Goal: Task Accomplishment & Management: Manage account settings

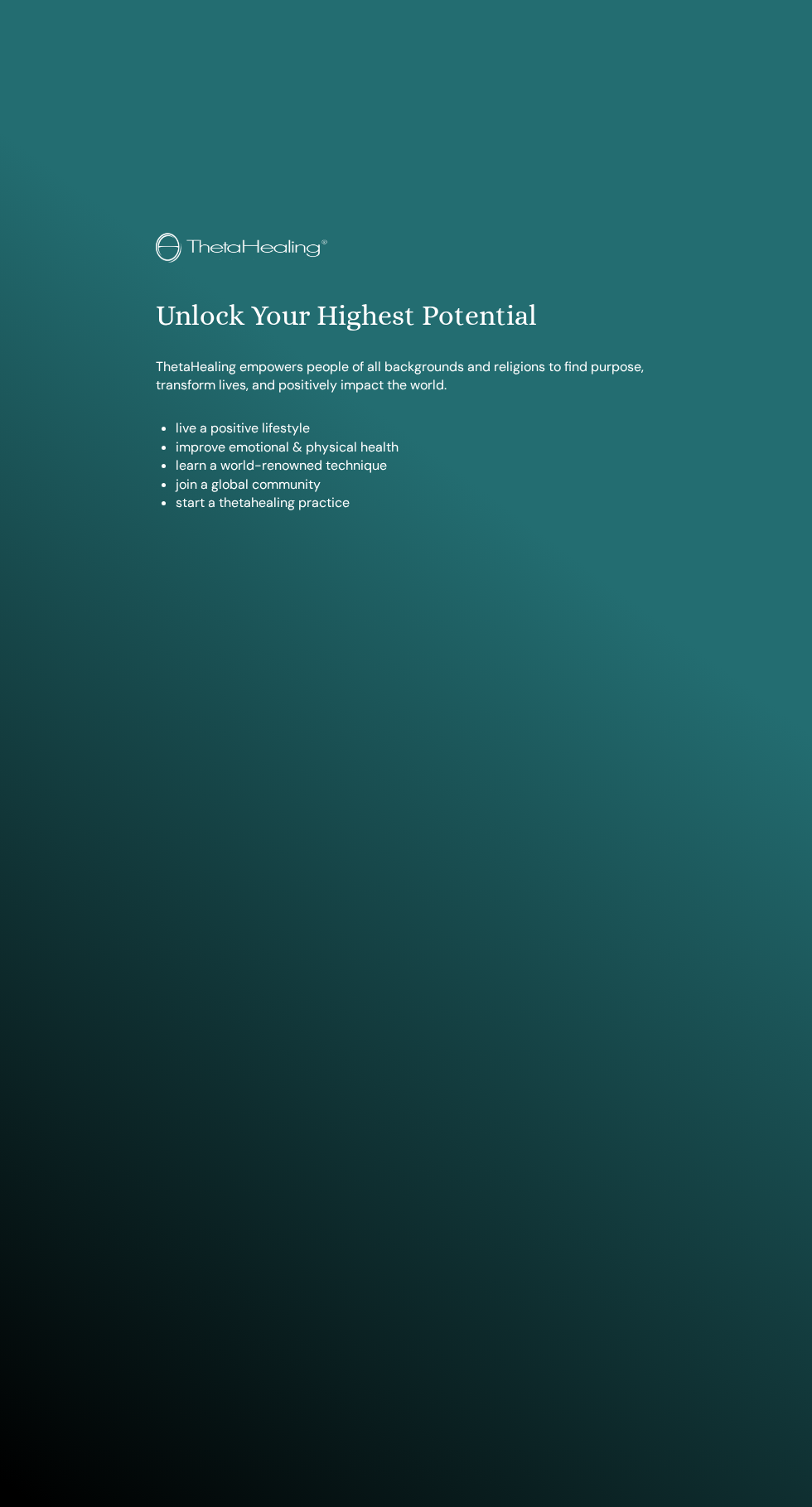
scroll to position [1507, 0]
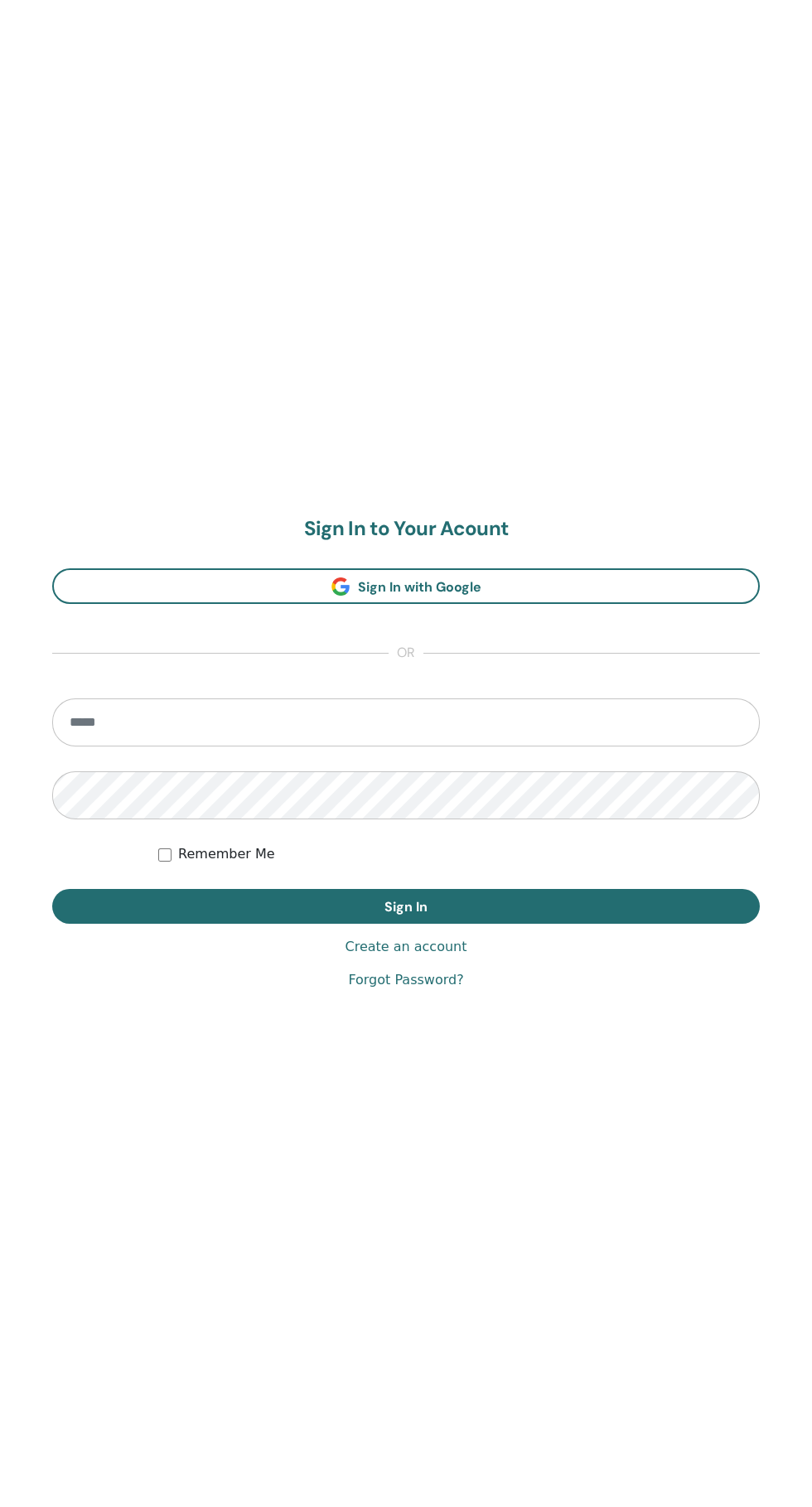
click at [369, 723] on input "email" at bounding box center [405, 722] width 707 height 48
type input "**********"
click at [52, 889] on button "Sign In" at bounding box center [405, 906] width 707 height 34
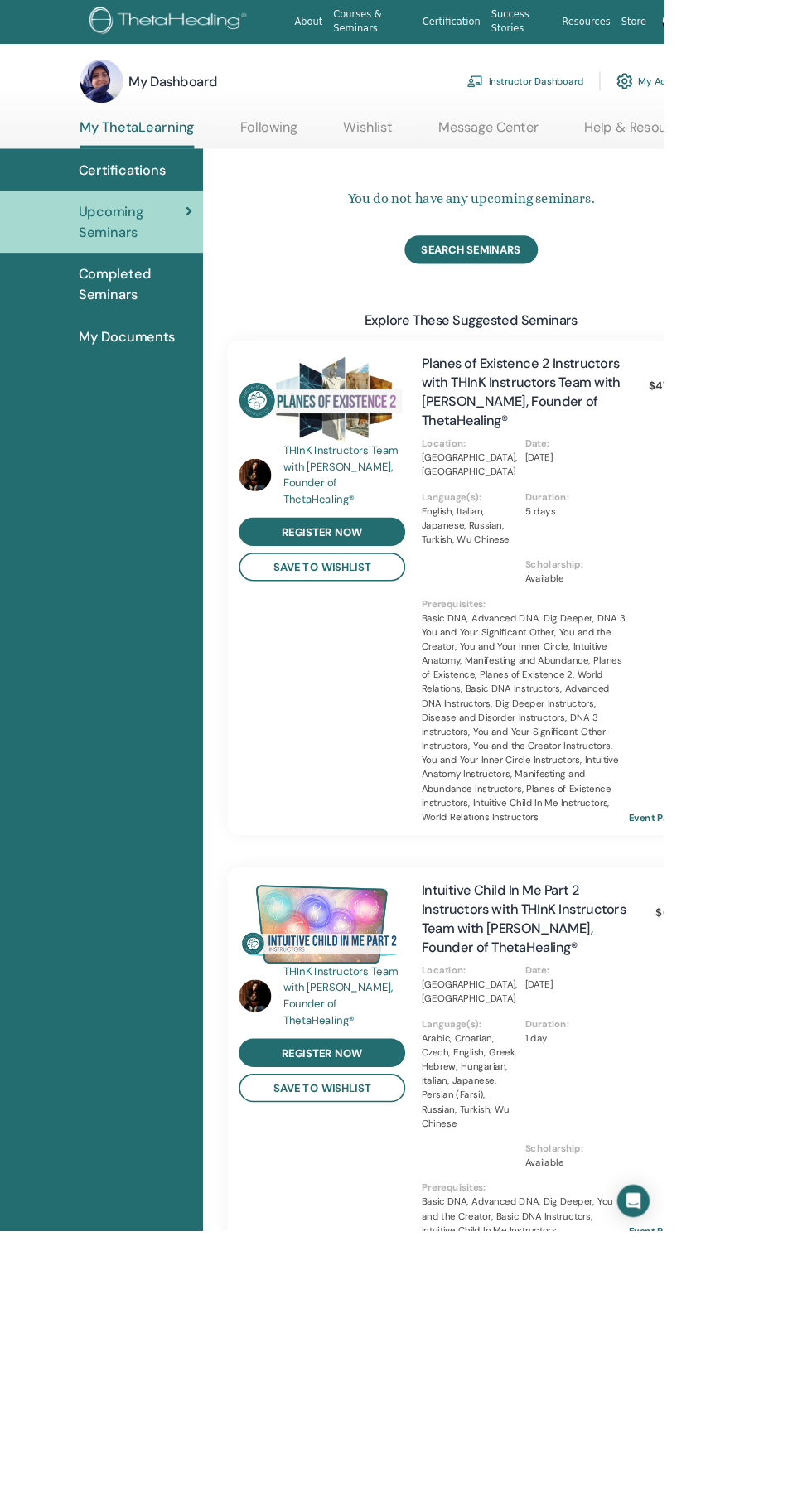
click at [638, 100] on link "Instructor Dashboard" at bounding box center [642, 99] width 142 height 36
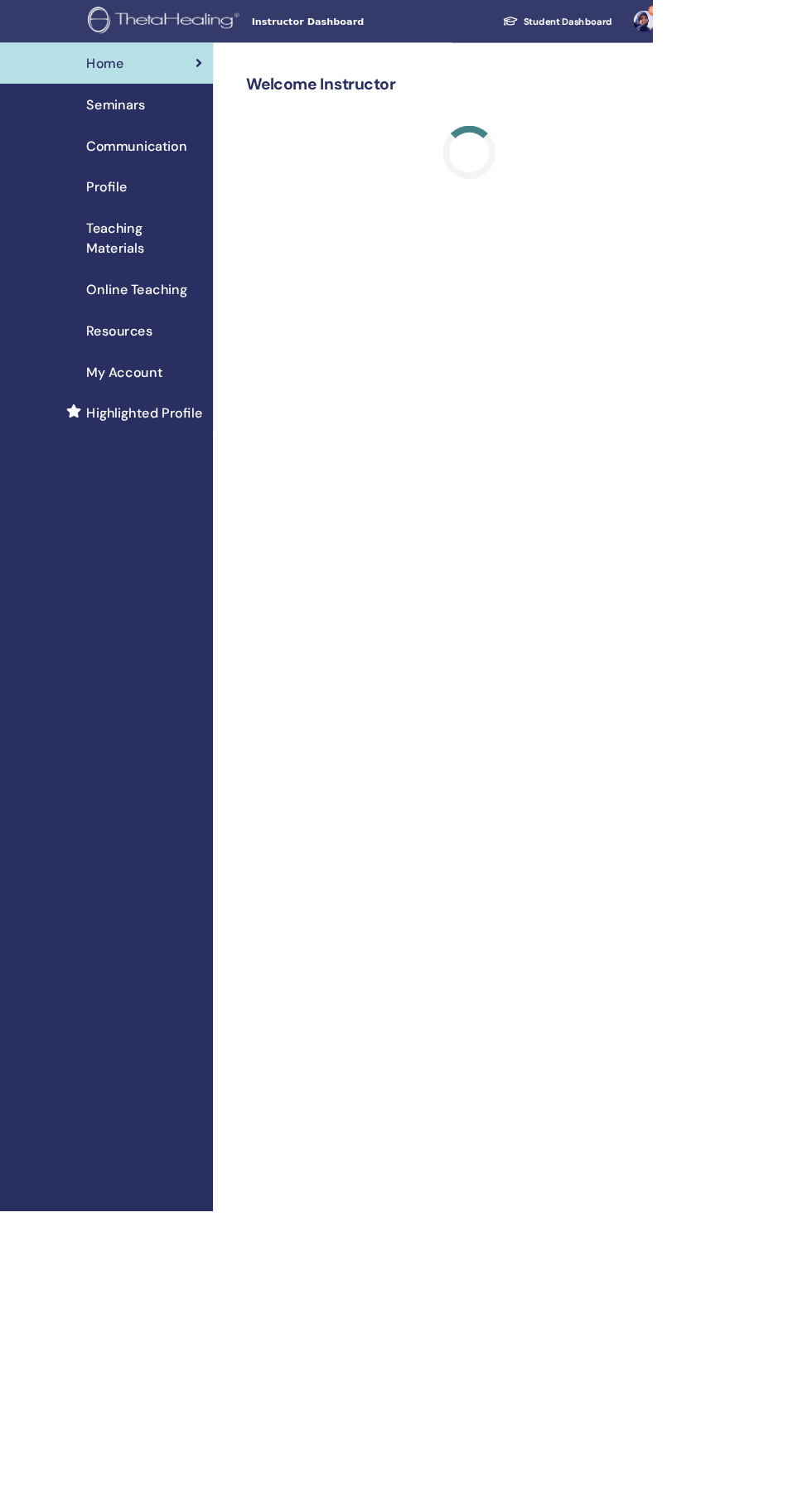
click at [139, 126] on span "Seminars" at bounding box center [144, 130] width 73 height 25
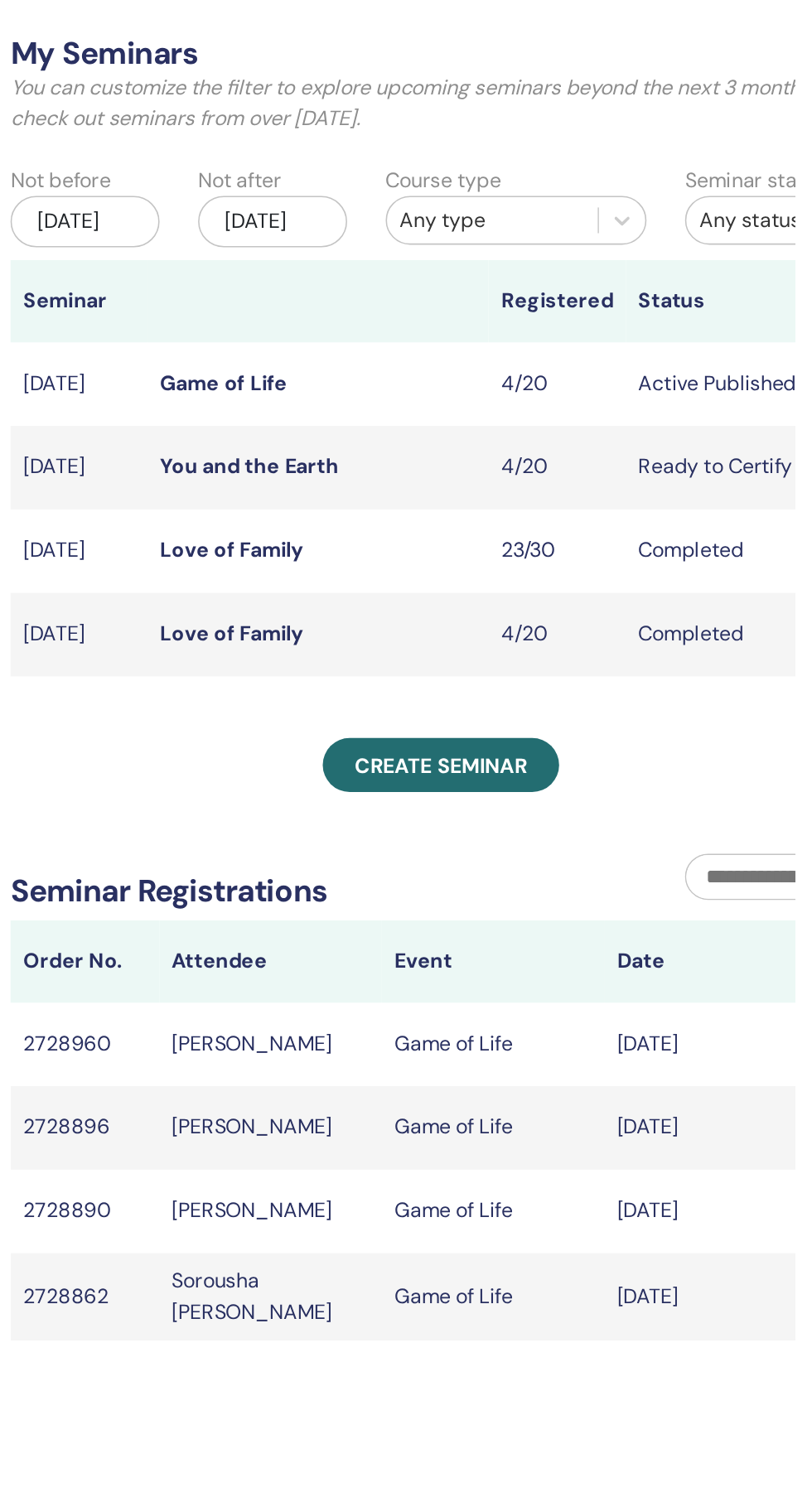
click at [445, 326] on link "Game of Life" at bounding box center [443, 317] width 82 height 18
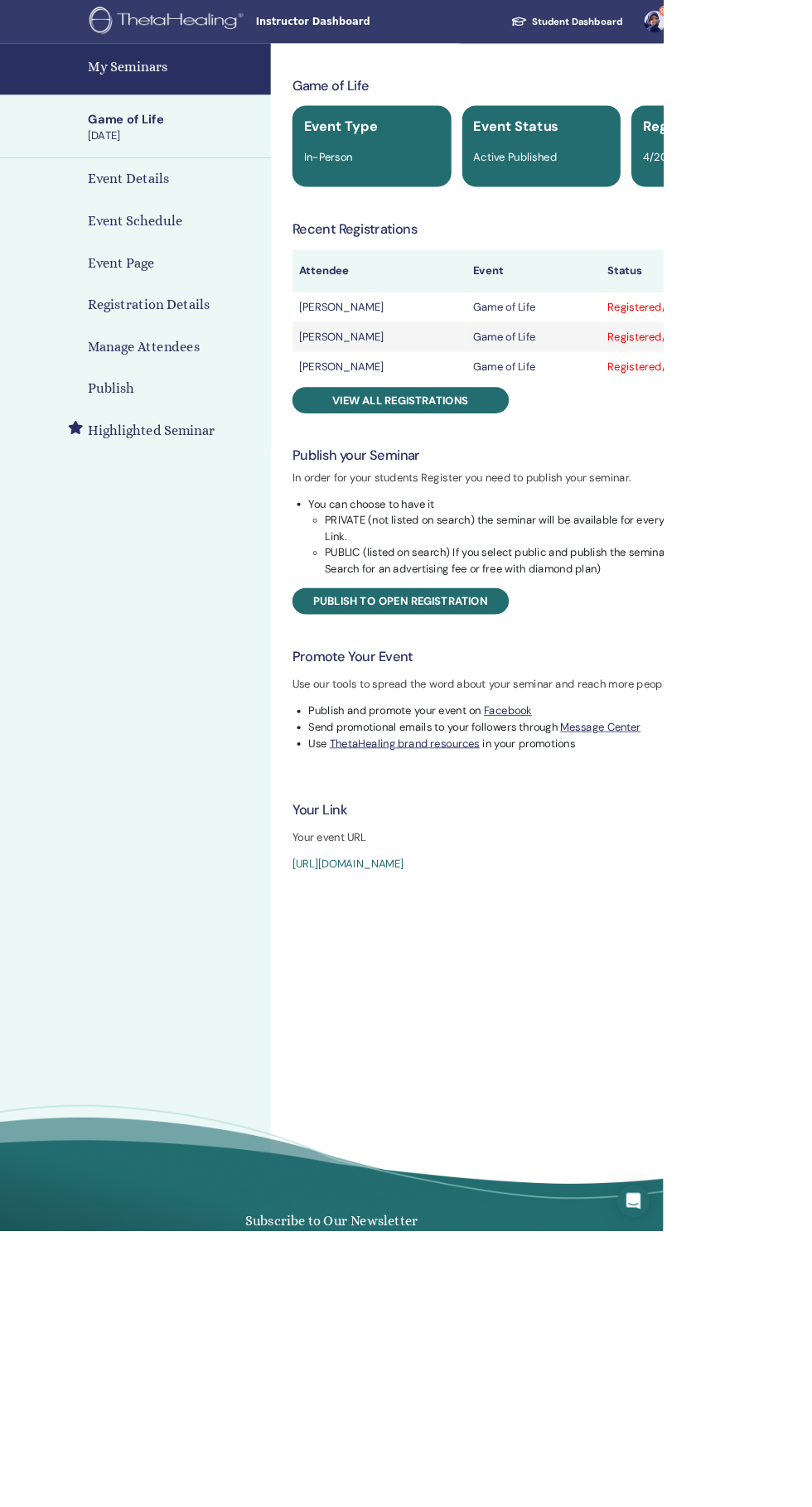
scroll to position [1, 0]
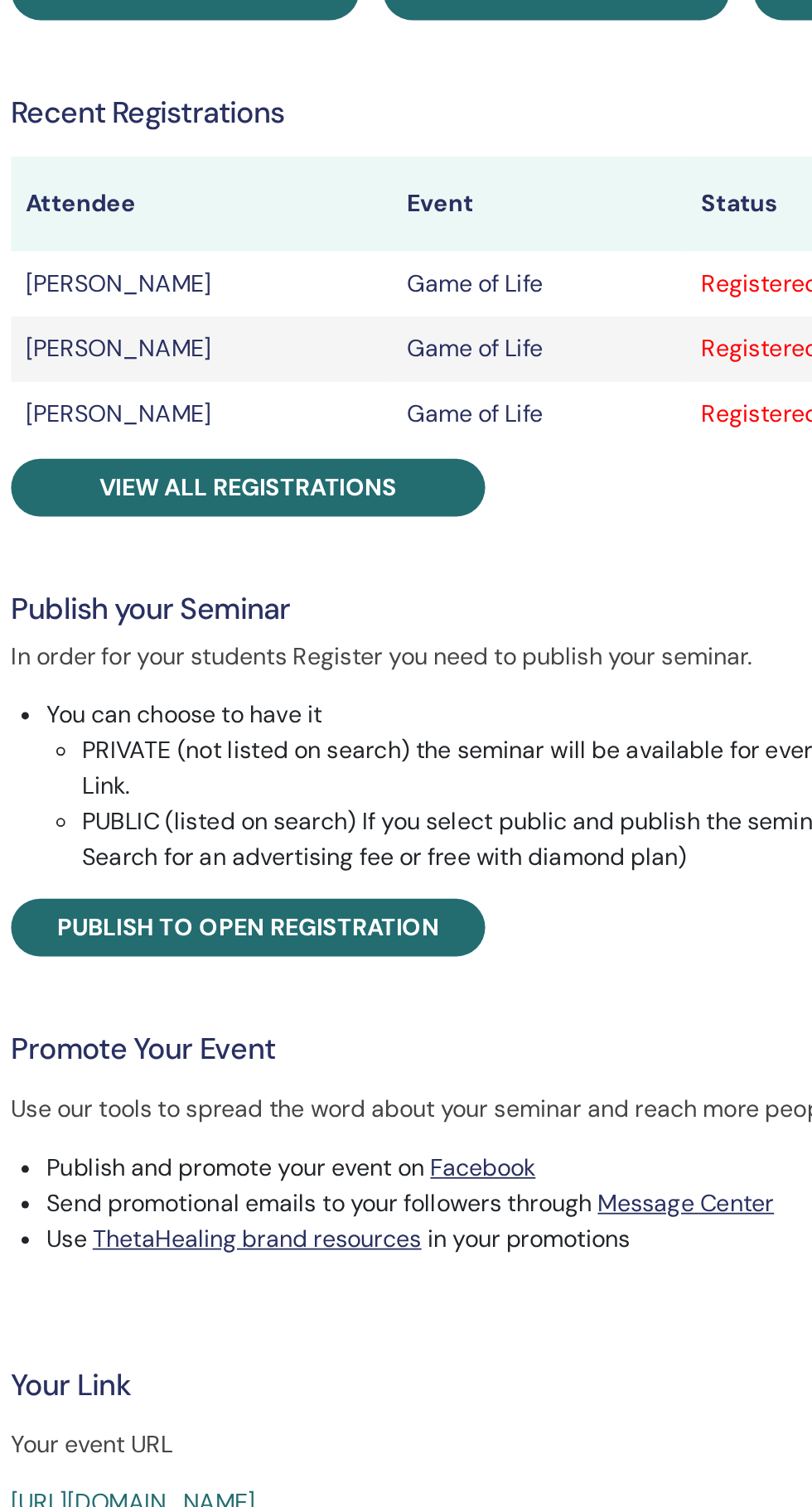
click at [573, 483] on span "View all registrations" at bounding box center [491, 489] width 167 height 18
